Goal: Transaction & Acquisition: Book appointment/travel/reservation

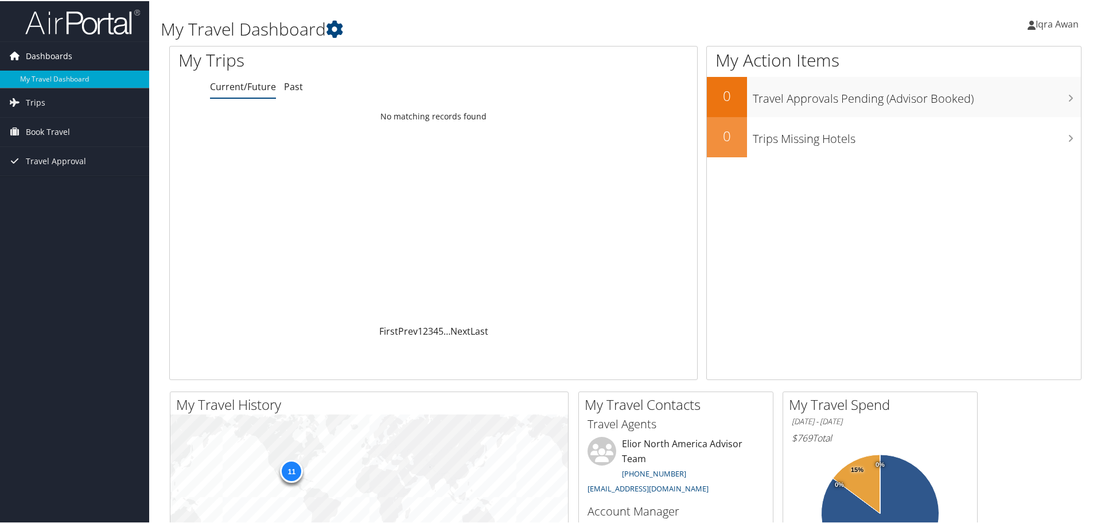
click at [75, 61] on link "Dashboards" at bounding box center [74, 55] width 149 height 29
click at [67, 64] on span "Dashboards" at bounding box center [49, 55] width 46 height 29
click at [67, 100] on link "Trips" at bounding box center [74, 101] width 149 height 29
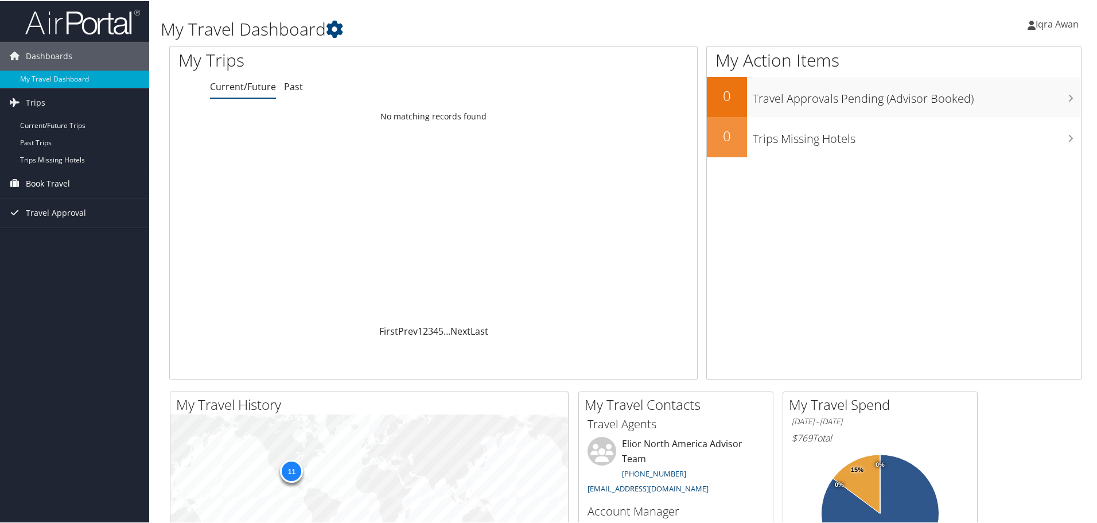
click at [84, 187] on link "Book Travel" at bounding box center [74, 182] width 149 height 29
click at [116, 237] on link "Book/Manage Online Trips" at bounding box center [74, 239] width 149 height 17
